Goal: Task Accomplishment & Management: Use online tool/utility

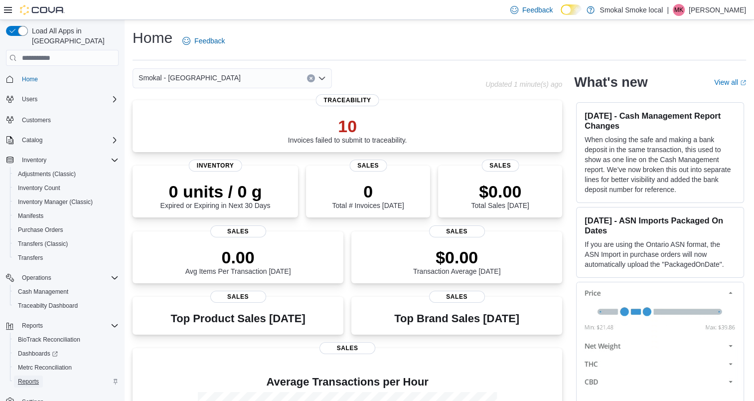
click at [29, 377] on span "Reports" at bounding box center [28, 381] width 21 height 8
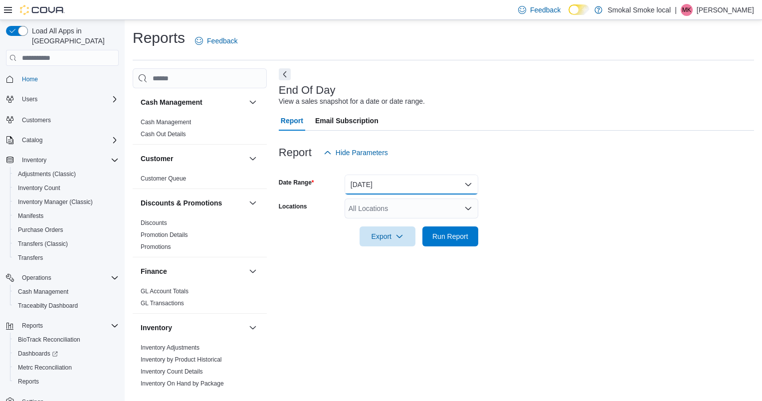
click at [385, 185] on button "Today" at bounding box center [411, 184] width 134 height 20
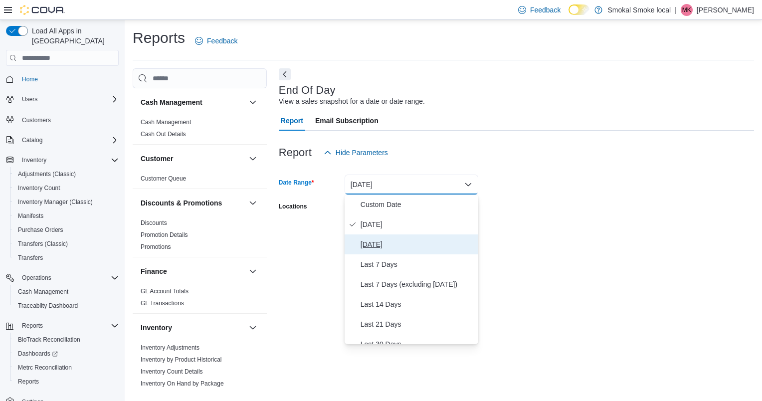
click at [380, 241] on span "Yesterday" at bounding box center [417, 244] width 114 height 12
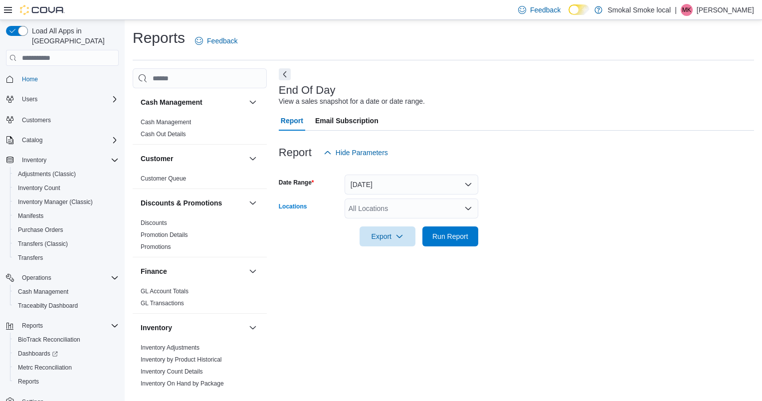
click at [399, 206] on div "All Locations" at bounding box center [411, 208] width 134 height 20
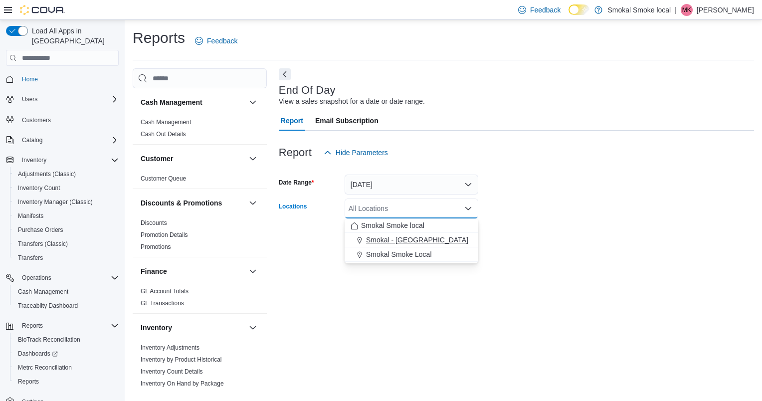
click at [401, 240] on span "Smokal - Socorro" at bounding box center [417, 240] width 102 height 10
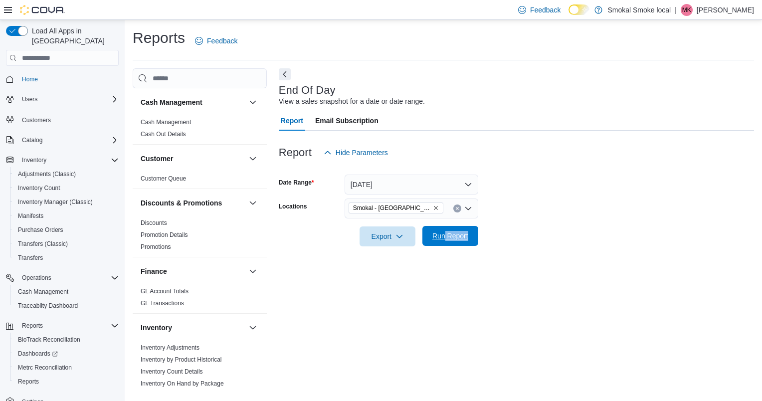
drag, startPoint x: 531, startPoint y: 258, endPoint x: 444, endPoint y: 239, distance: 89.4
click at [444, 239] on div "End Of Day View a sales snapshot for a date or date range. Report Email Subscri…" at bounding box center [516, 228] width 475 height 321
click at [444, 239] on span "Run Report" at bounding box center [450, 236] width 36 height 10
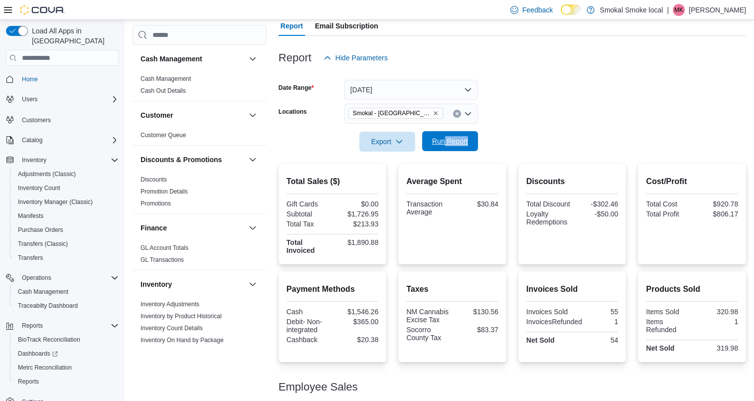
scroll to position [95, 0]
click at [434, 112] on icon "Remove Smokal - Socorro from selection in this group" at bounding box center [436, 113] width 4 height 4
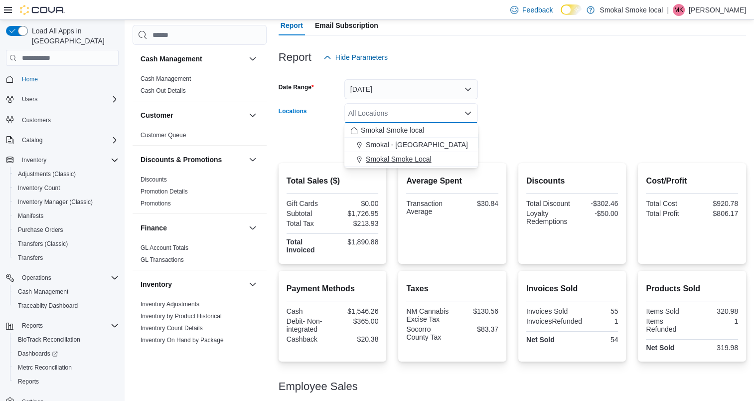
click at [407, 158] on span "Smokal Smoke Local" at bounding box center [399, 159] width 66 height 10
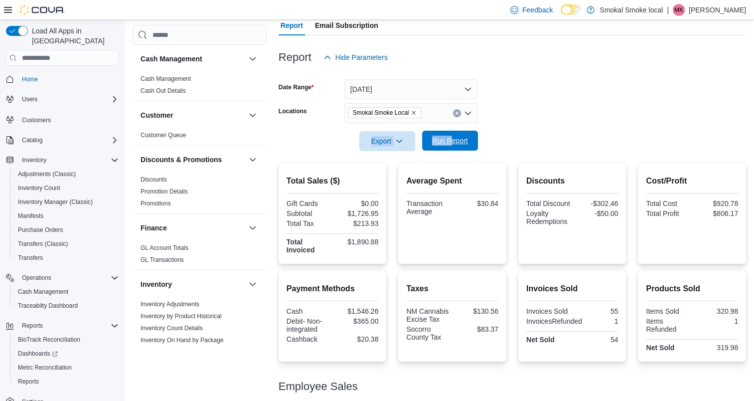
drag, startPoint x: 526, startPoint y: 123, endPoint x: 452, endPoint y: 139, distance: 76.6
click at [452, 139] on form "Date Range Yesterday Locations Smokal Smoke Local Export Run Report" at bounding box center [513, 109] width 468 height 84
click at [452, 139] on span "Run Report" at bounding box center [450, 141] width 36 height 10
click at [413, 111] on icon "Remove Smokal Smoke Local from selection in this group" at bounding box center [414, 113] width 6 height 6
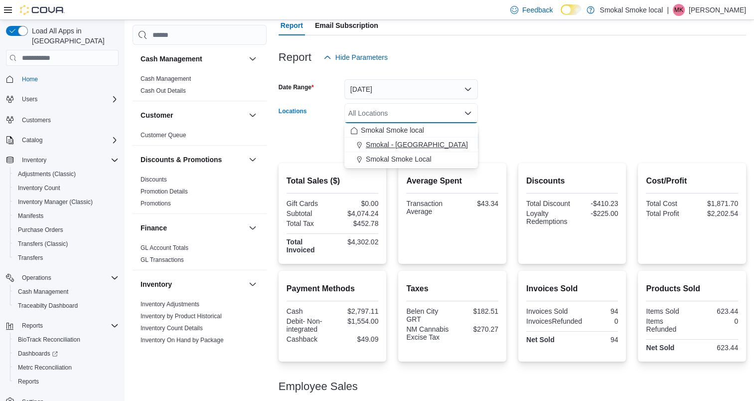
click at [405, 146] on span "Smokal - Socorro" at bounding box center [417, 145] width 102 height 10
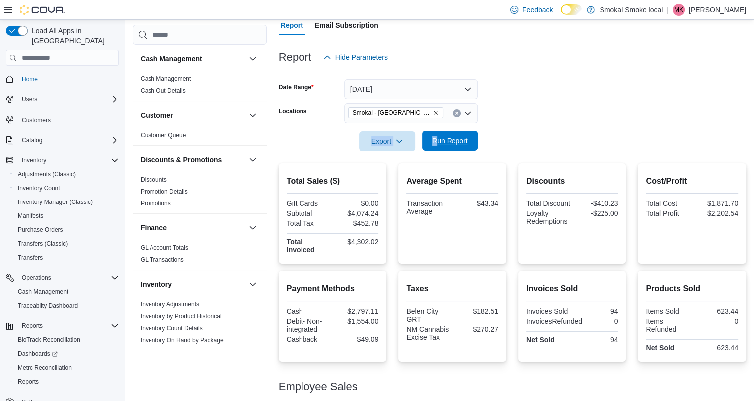
drag, startPoint x: 520, startPoint y: 119, endPoint x: 435, endPoint y: 140, distance: 87.3
click at [435, 140] on form "Date Range Yesterday Locations Smokal - Socorro Export Run Report" at bounding box center [513, 109] width 468 height 84
click at [435, 140] on span "Run Report" at bounding box center [450, 141] width 36 height 10
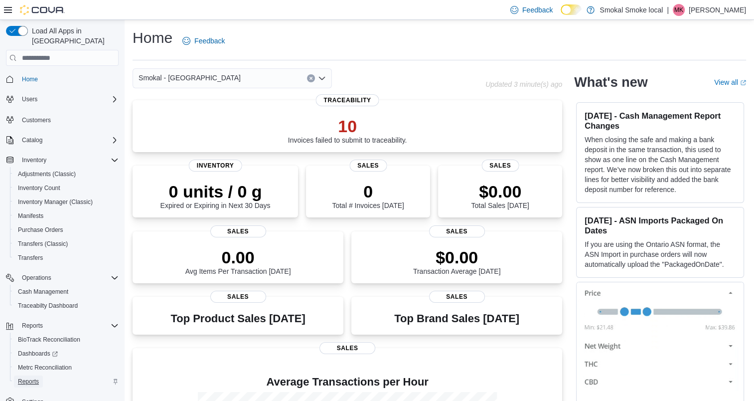
click at [28, 377] on span "Reports" at bounding box center [28, 381] width 21 height 8
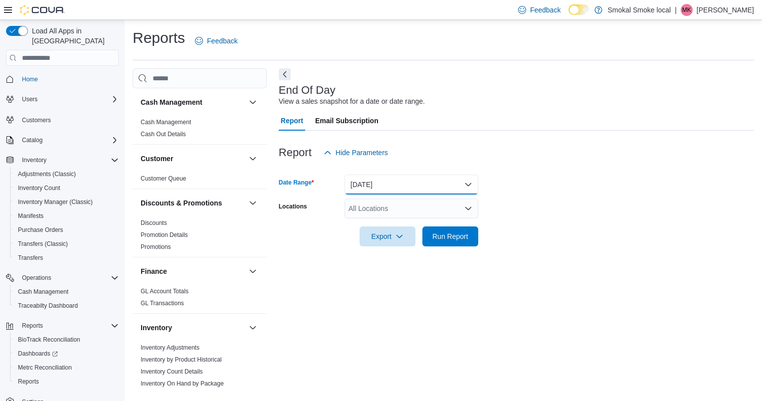
click at [387, 186] on button "Today" at bounding box center [411, 184] width 134 height 20
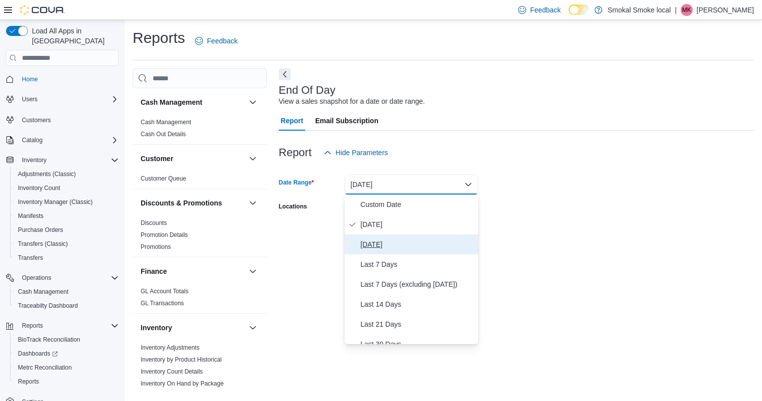
click at [378, 241] on span "Yesterday" at bounding box center [417, 244] width 114 height 12
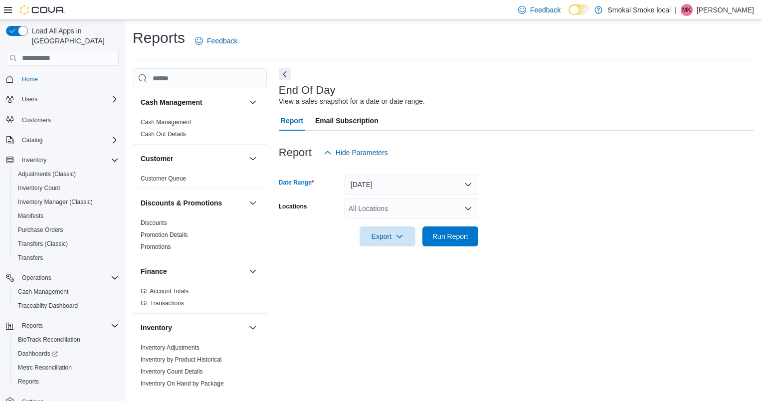
click at [400, 208] on div "All Locations" at bounding box center [411, 208] width 134 height 20
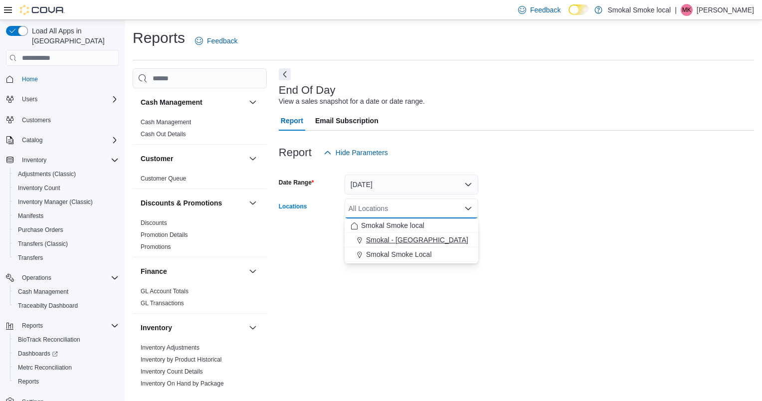
click at [394, 237] on span "Smokal - Socorro" at bounding box center [417, 240] width 102 height 10
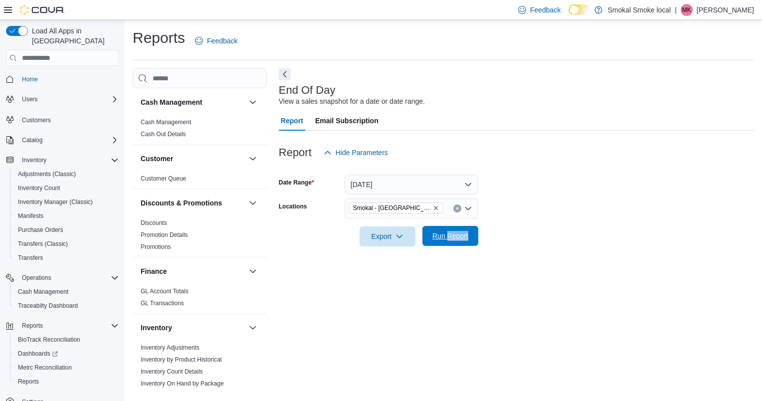
drag, startPoint x: 534, startPoint y: 239, endPoint x: 443, endPoint y: 237, distance: 91.2
click at [443, 237] on form "Date Range Yesterday Locations Smokal - Socorro Export Run Report" at bounding box center [516, 205] width 475 height 84
click at [443, 237] on span "Run Report" at bounding box center [450, 236] width 36 height 10
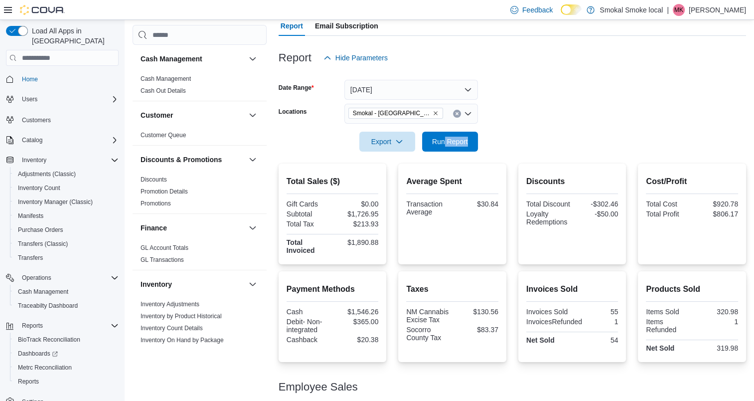
scroll to position [89, 0]
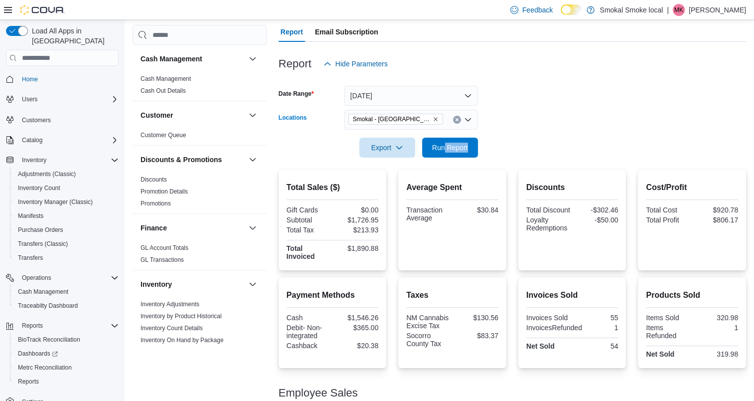
click at [433, 119] on icon "Remove Smokal - Socorro from selection in this group" at bounding box center [436, 119] width 6 height 6
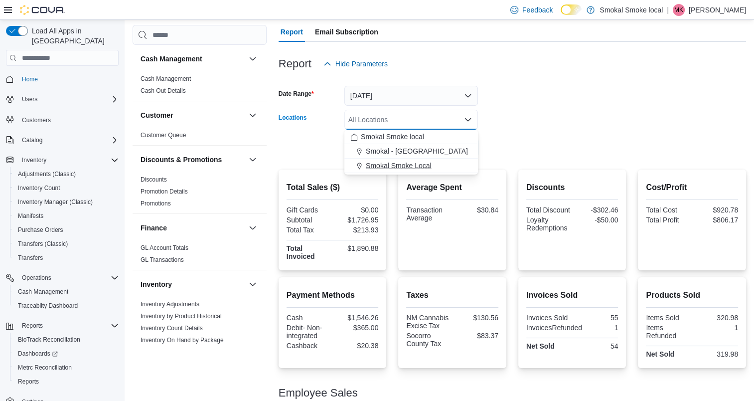
click at [407, 165] on span "Smokal Smoke Local" at bounding box center [399, 166] width 66 height 10
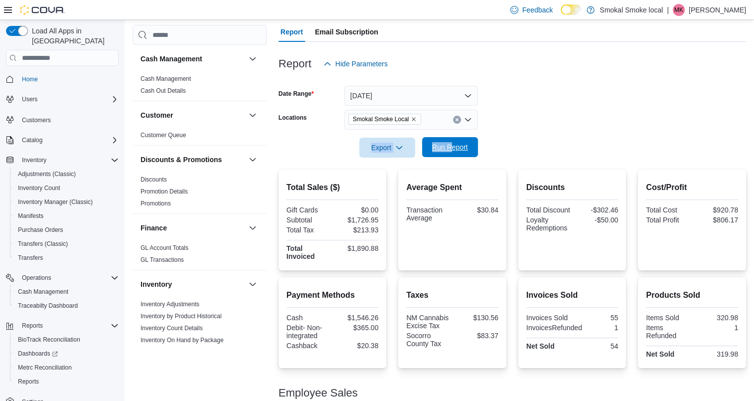
drag, startPoint x: 530, startPoint y: 130, endPoint x: 450, endPoint y: 148, distance: 82.7
click at [450, 148] on form "Date Range Yesterday Locations Smokal Smoke Local Export Run Report" at bounding box center [513, 116] width 468 height 84
click at [450, 148] on span "Run Report" at bounding box center [450, 147] width 36 height 10
click at [413, 118] on icon "Remove Smokal Smoke Local from selection in this group" at bounding box center [414, 119] width 4 height 4
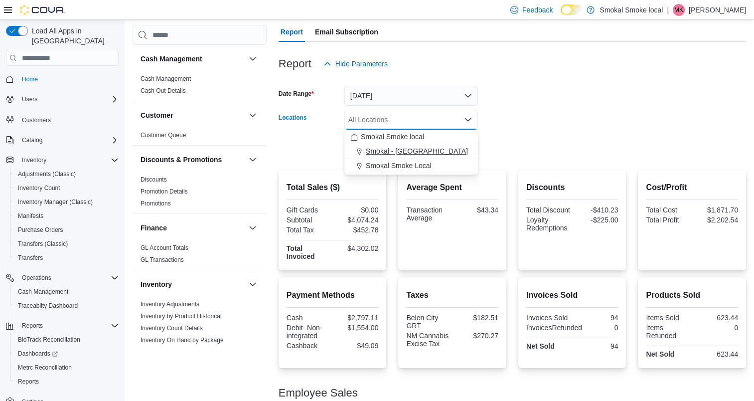
click at [406, 151] on span "Smokal - Socorro" at bounding box center [417, 151] width 102 height 10
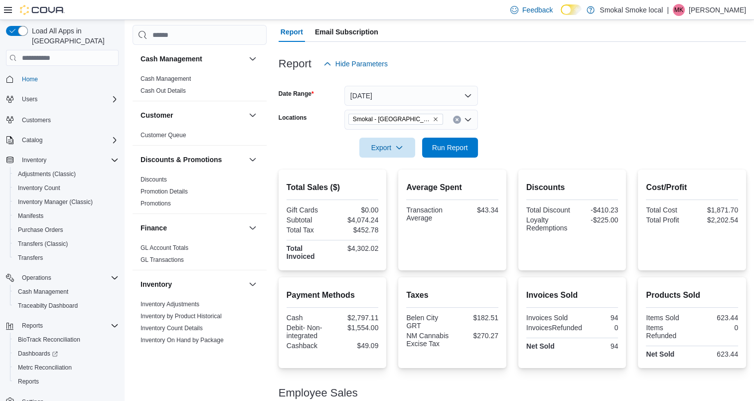
click at [524, 145] on form "Date Range Yesterday Locations Smokal - Socorro Export Run Report" at bounding box center [513, 116] width 468 height 84
click at [396, 93] on button "Yesterday" at bounding box center [411, 96] width 134 height 20
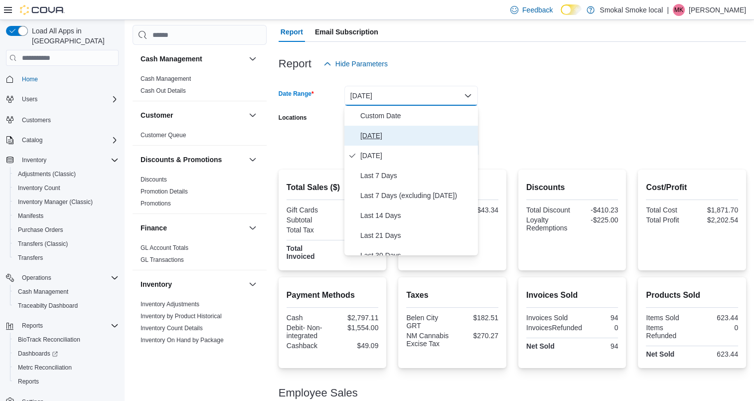
click at [376, 132] on span "Today" at bounding box center [417, 136] width 114 height 12
